Goal: Transaction & Acquisition: Purchase product/service

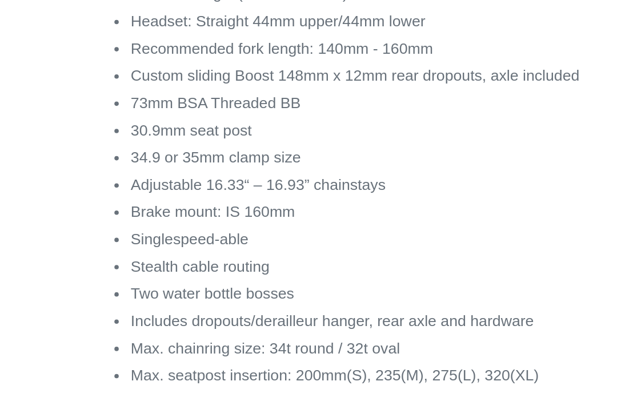
select select "highest-rating"
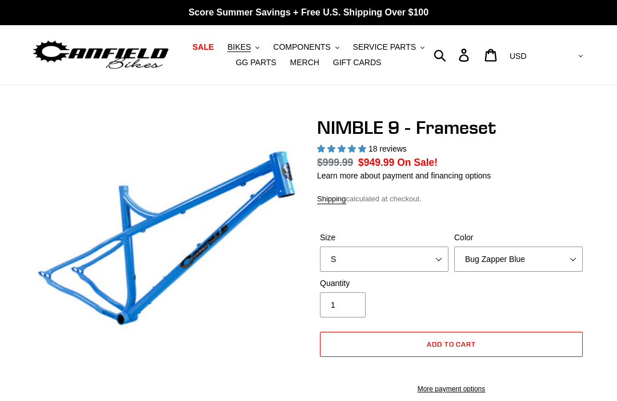
scroll to position [281, 0]
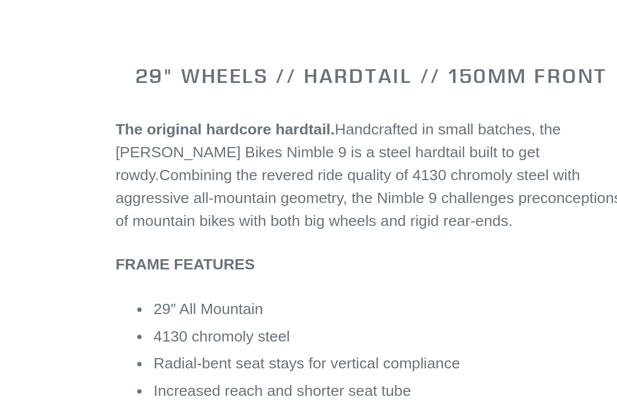
select select "highest-rating"
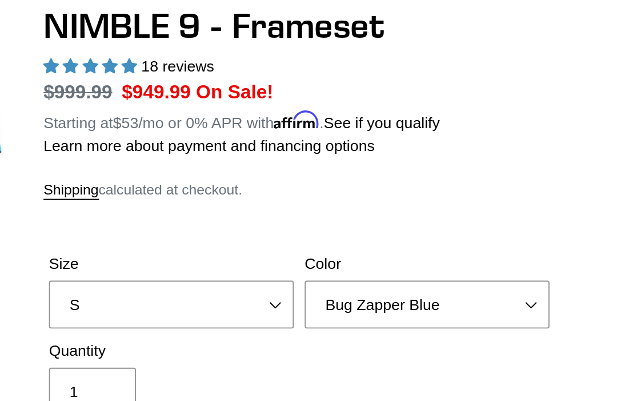
scroll to position [0, 0]
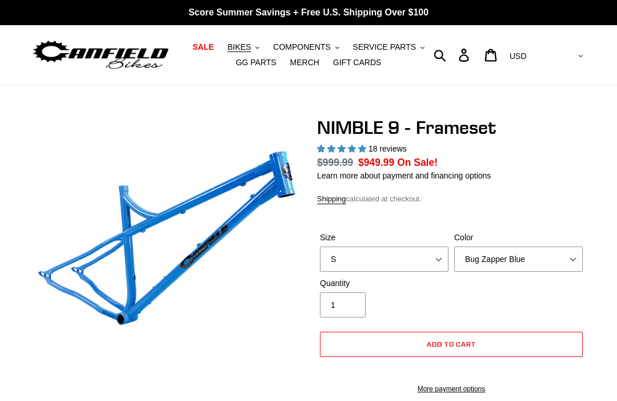
select select "highest-rating"
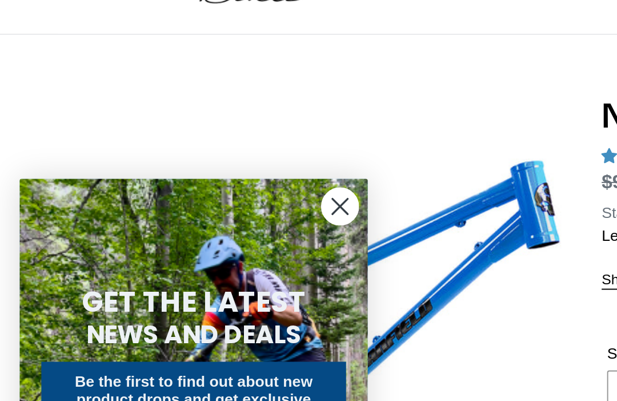
click at [180, 171] on icon "Close dialog" at bounding box center [180, 175] width 8 height 8
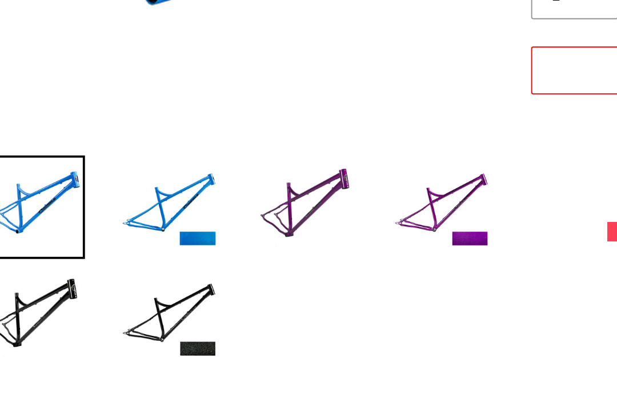
scroll to position [152, 0]
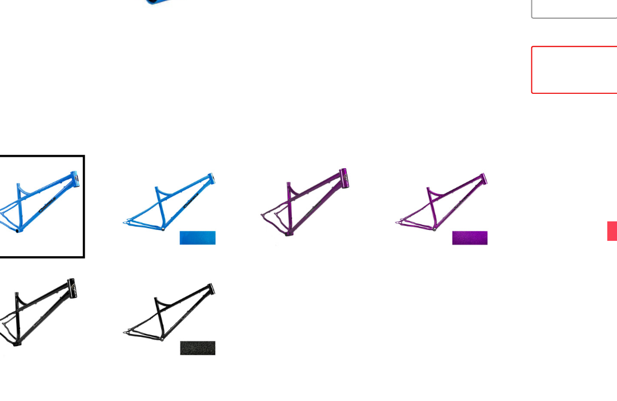
click at [246, 251] on img at bounding box center [273, 278] width 54 height 54
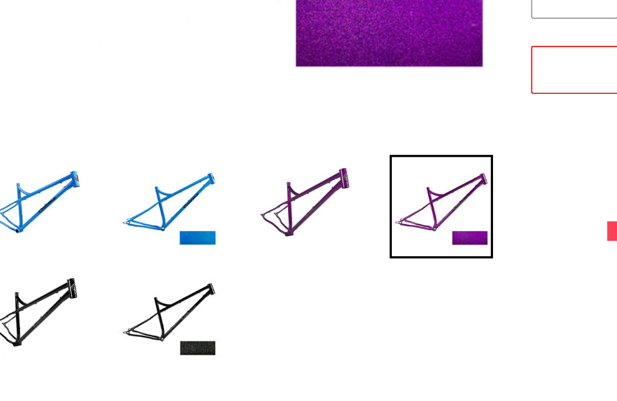
scroll to position [151, 0]
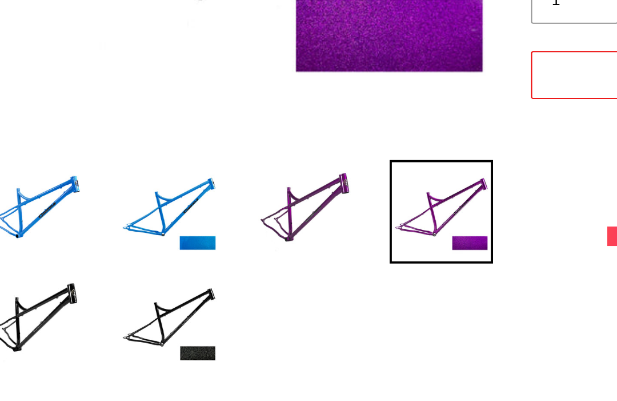
click at [103, 252] on img at bounding box center [130, 279] width 54 height 54
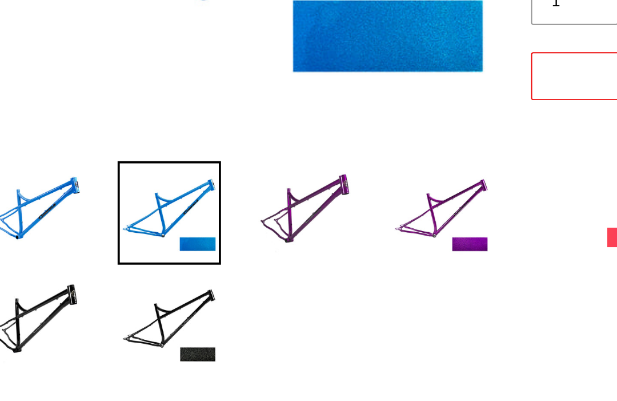
click at [103, 310] on img at bounding box center [130, 337] width 54 height 54
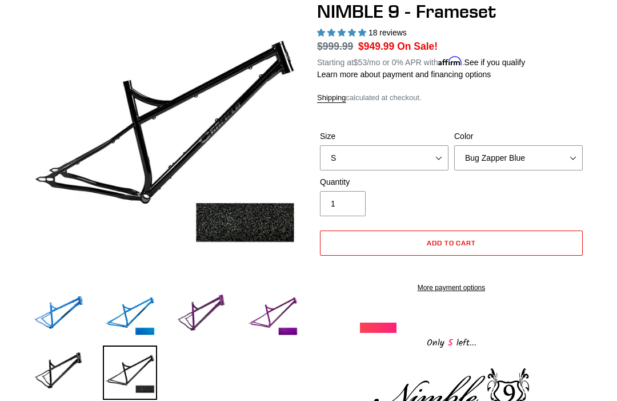
scroll to position [115, 0]
click at [428, 155] on select "S M L XL" at bounding box center [384, 158] width 129 height 25
select select "XL"
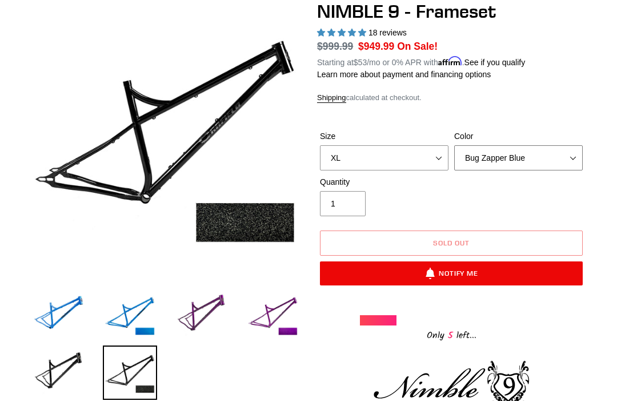
click at [563, 154] on select "Bug Zapper Blue Purple Haze -Sold Out Galaxy Black" at bounding box center [518, 157] width 129 height 25
select select "Galaxy Black"
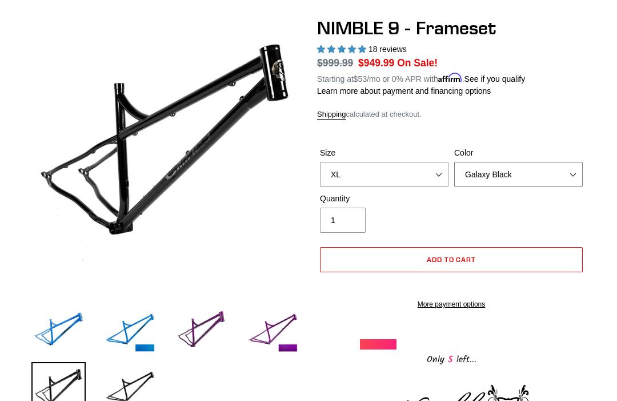
scroll to position [101, 0]
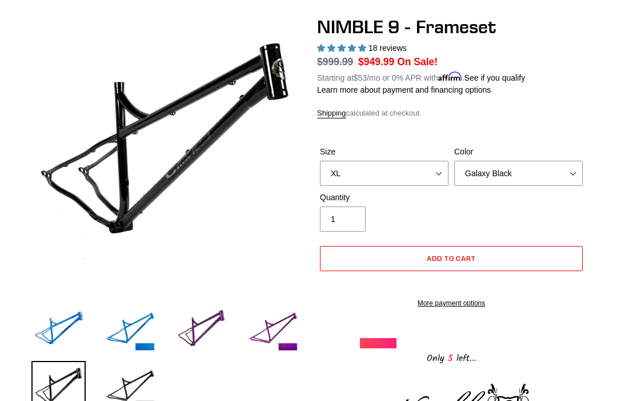
click at [129, 385] on img at bounding box center [130, 388] width 54 height 54
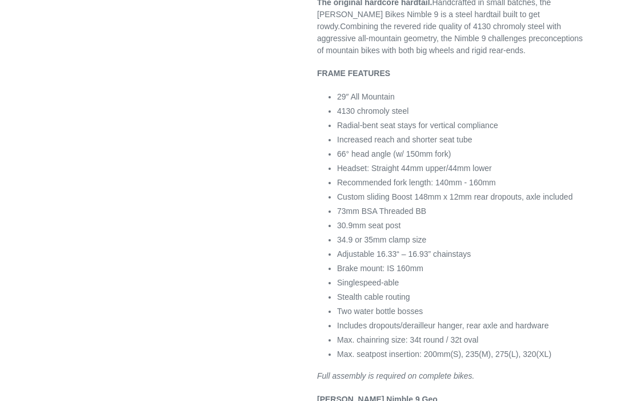
scroll to position [598, 0]
click at [580, 400] on p "Canfield Nimble 9 Geo ( Based on 150mm fork, 563mm Axle to Crown)" at bounding box center [451, 405] width 269 height 24
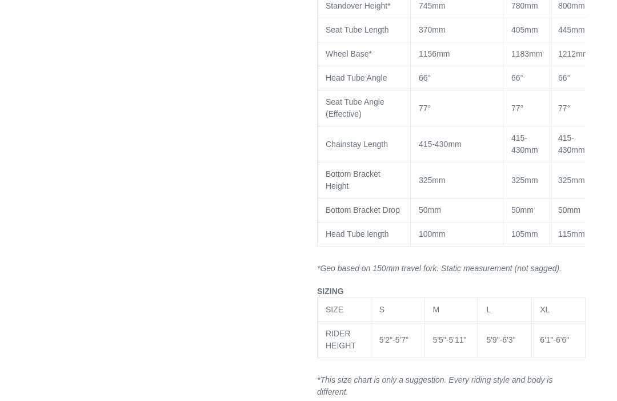
scroll to position [1140, 0]
click at [557, 347] on td "6'1"-6'6"" at bounding box center [559, 340] width 54 height 36
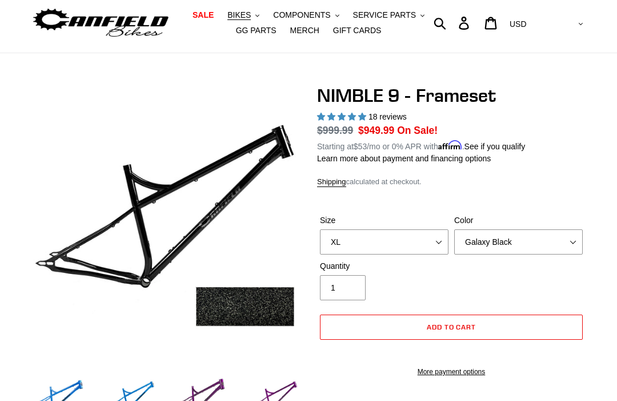
scroll to position [0, 0]
